Goal: Task Accomplishment & Management: Use online tool/utility

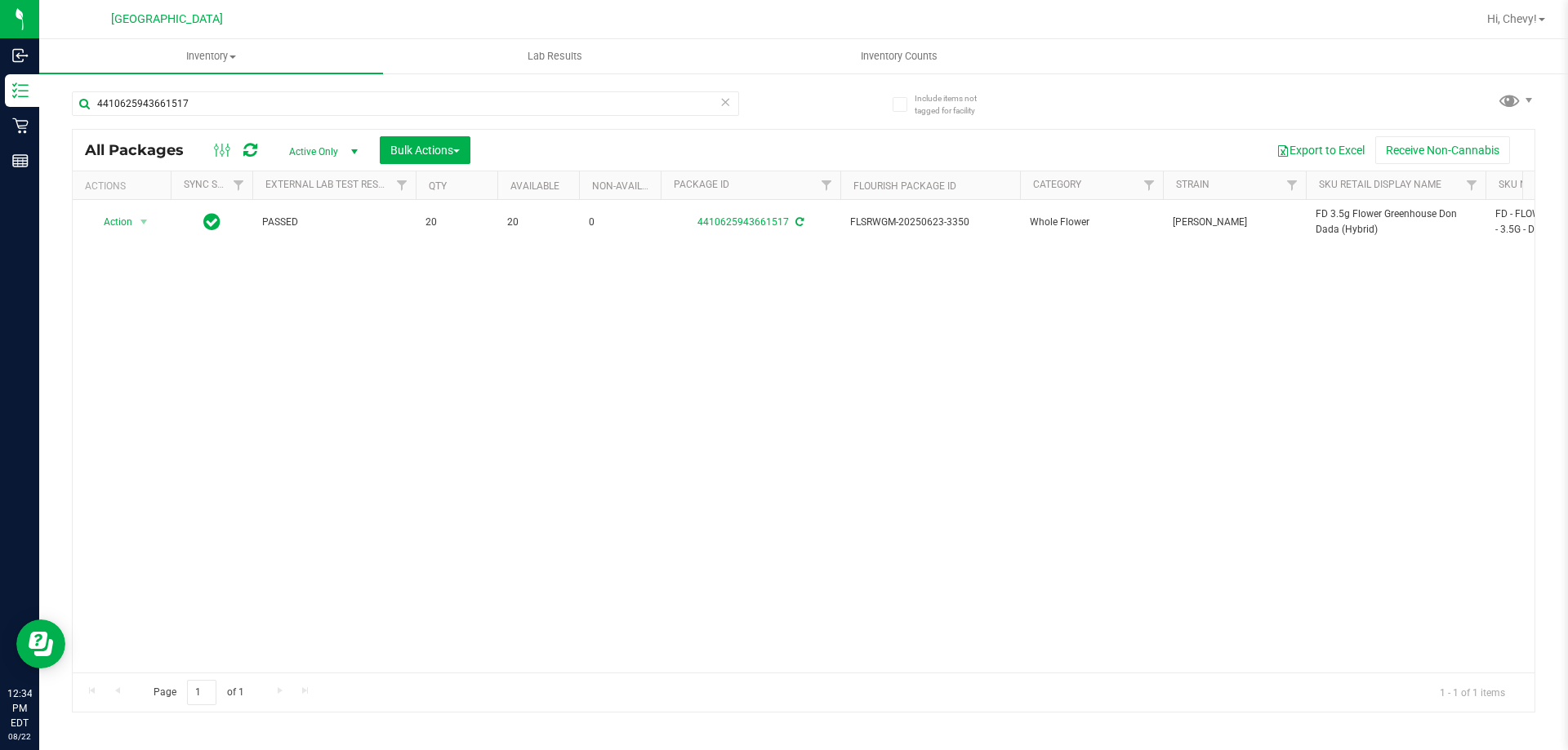
click at [349, 84] on div "4410625943661517" at bounding box center [437, 102] width 732 height 52
click at [347, 95] on input "4410625943661517" at bounding box center [405, 103] width 667 height 25
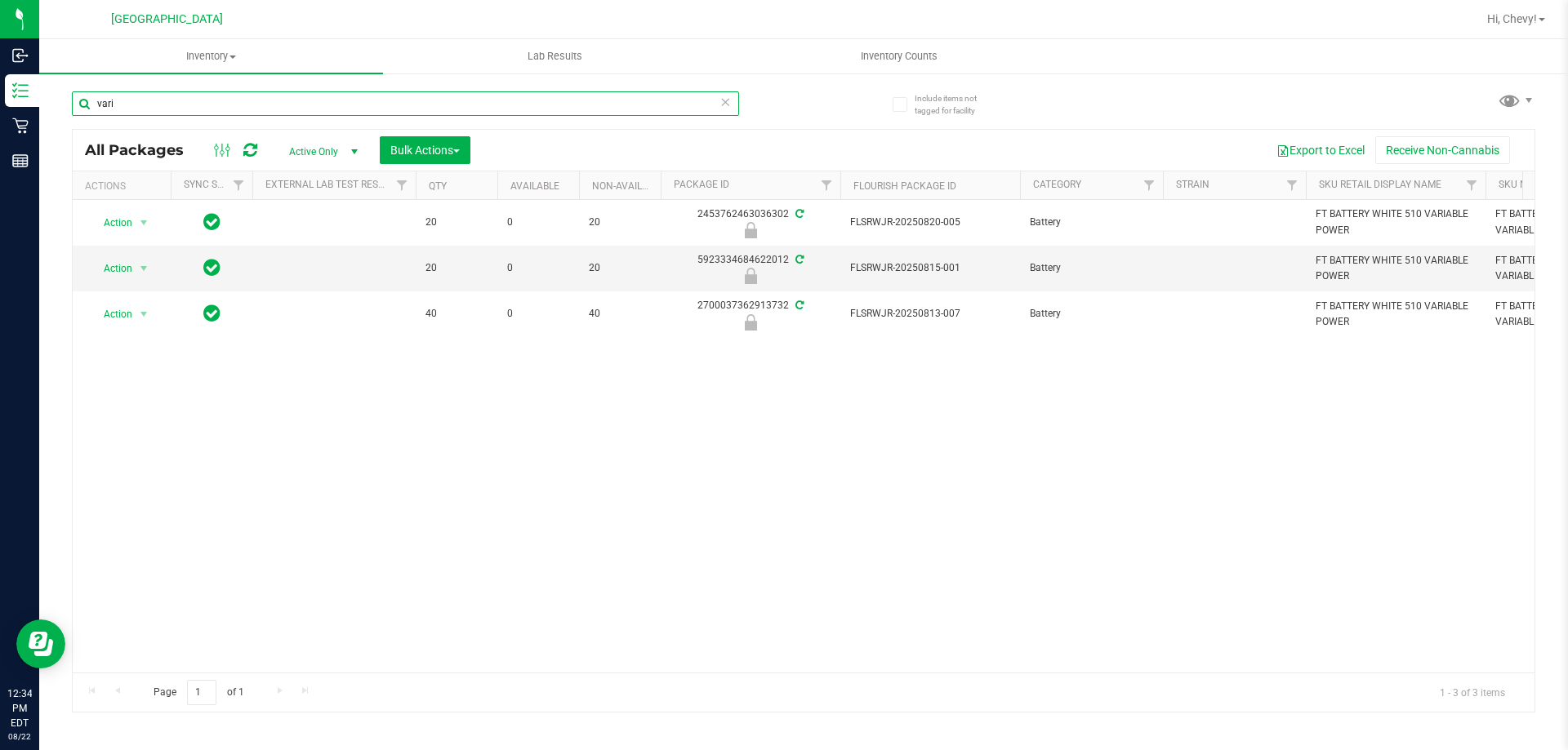
type input "vari"
click at [811, 373] on div "Action Action Edit attributes Global inventory Locate package Package audit log…" at bounding box center [803, 436] width 1462 height 473
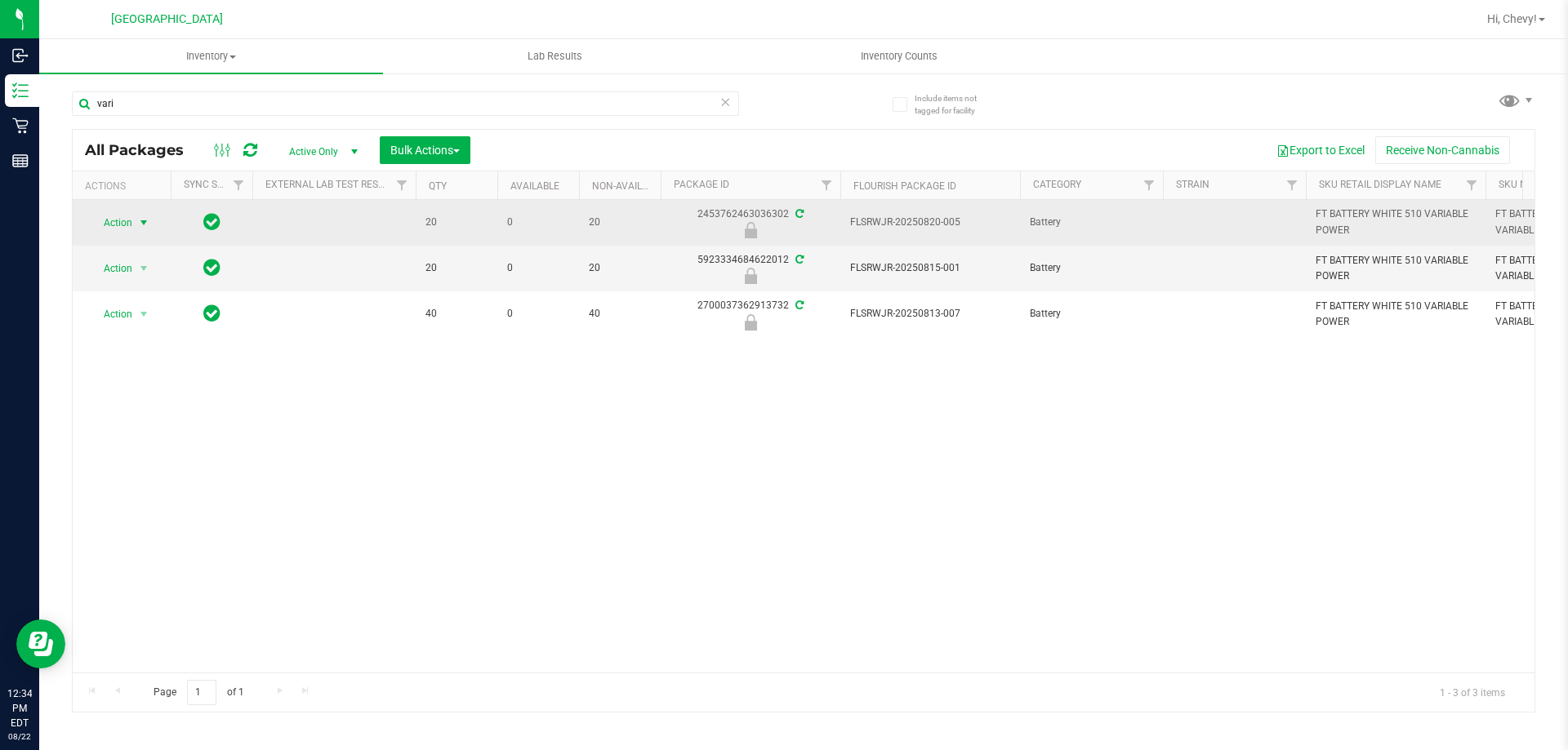
click at [146, 219] on span "select" at bounding box center [143, 223] width 13 height 13
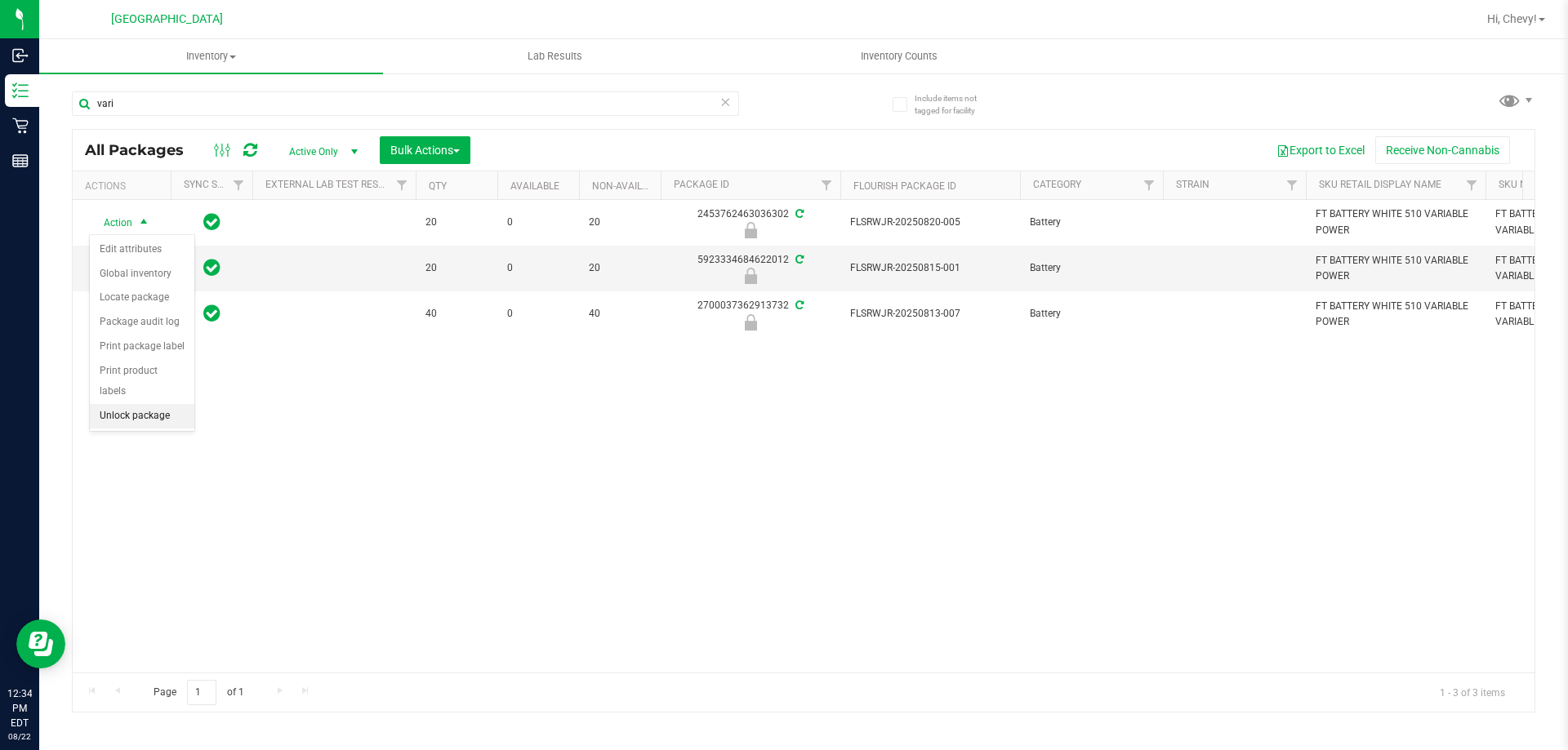
click at [171, 404] on li "Unlock package" at bounding box center [142, 416] width 105 height 25
